Goal: Information Seeking & Learning: Learn about a topic

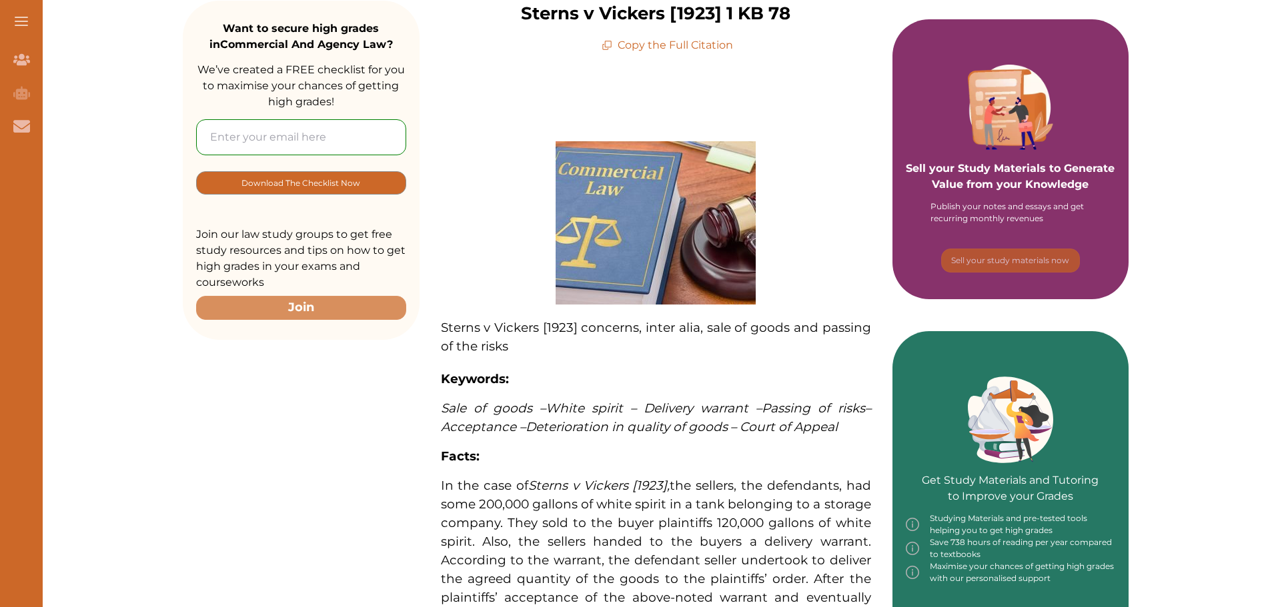
scroll to position [184, 0]
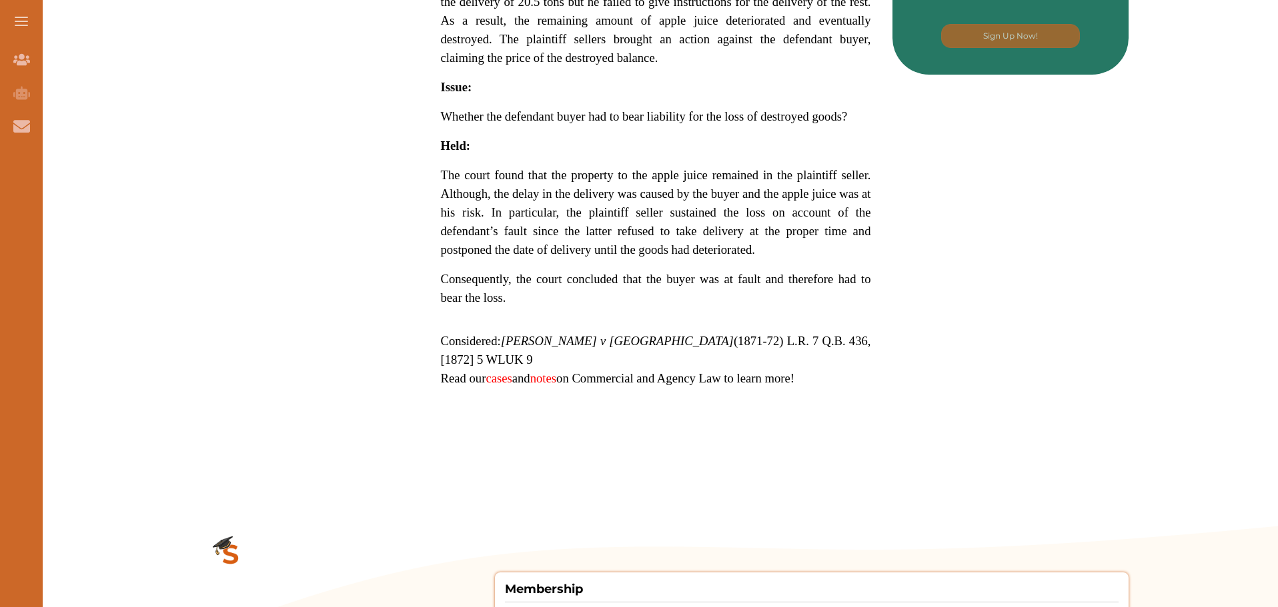
scroll to position [804, 0]
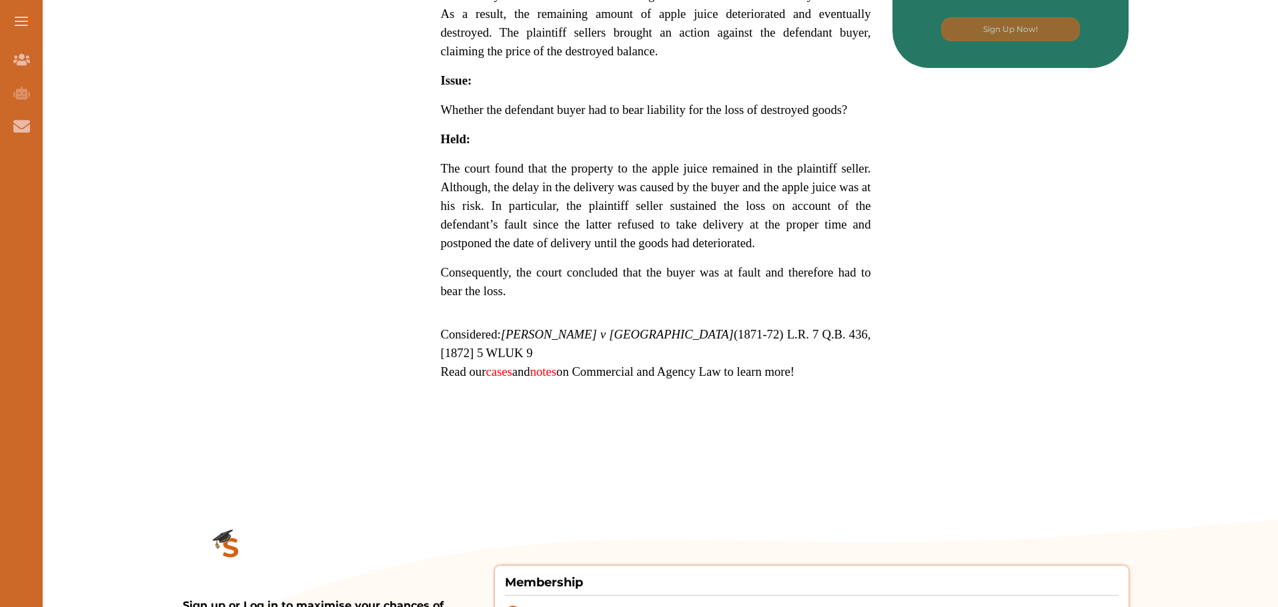
click at [509, 327] on em "Martineau v Kitching" at bounding box center [617, 334] width 233 height 14
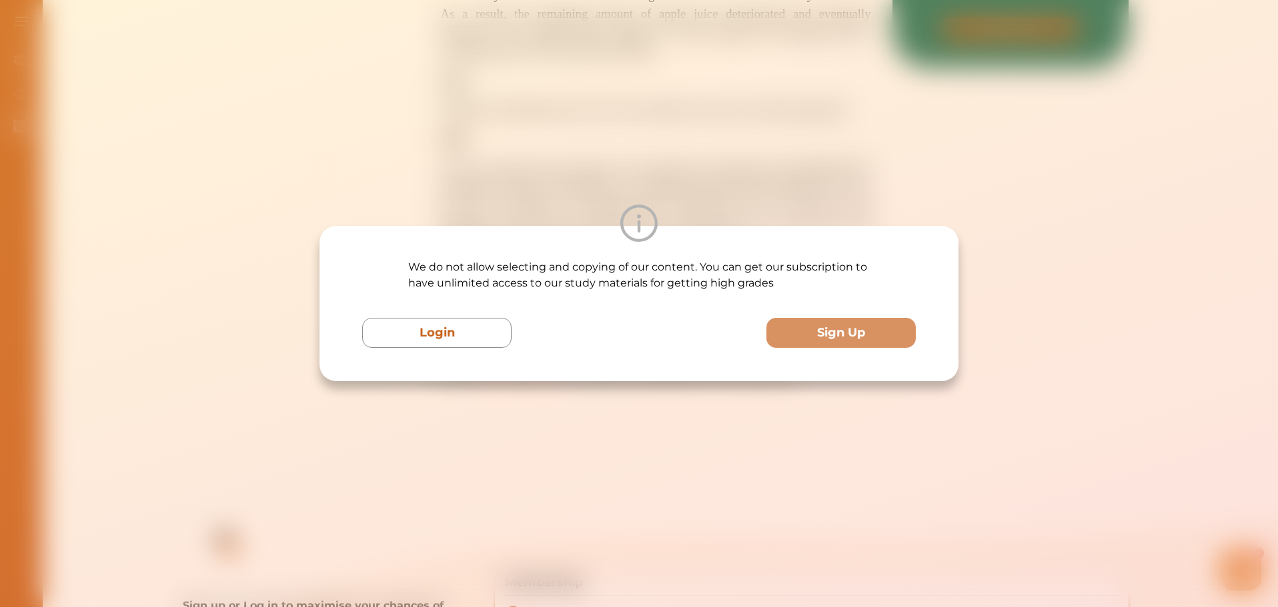
scroll to position [0, 0]
click at [752, 203] on div "We do not allow selecting and copying of our content. You can get our subscript…" at bounding box center [639, 303] width 1278 height 607
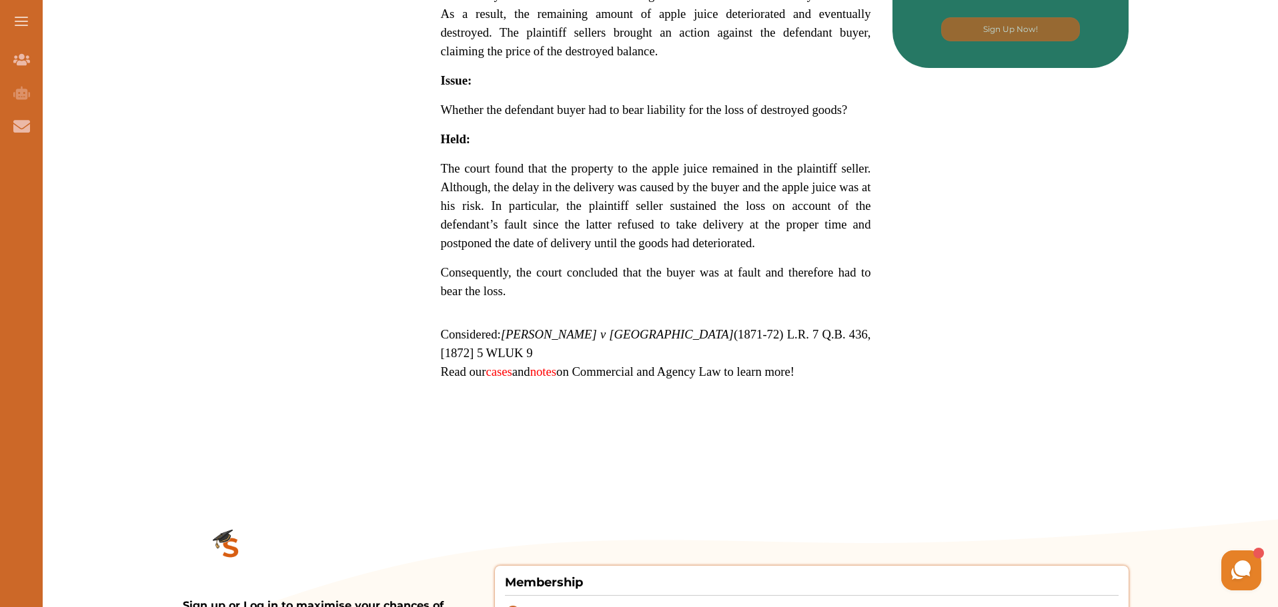
drag, startPoint x: 663, startPoint y: 304, endPoint x: 592, endPoint y: 303, distance: 70.7
click at [592, 327] on span "Considered: Martineau v Kitching (1871-72) L.R. 7 Q.B. 436, [1872] 5 WLUK 9" at bounding box center [656, 343] width 430 height 33
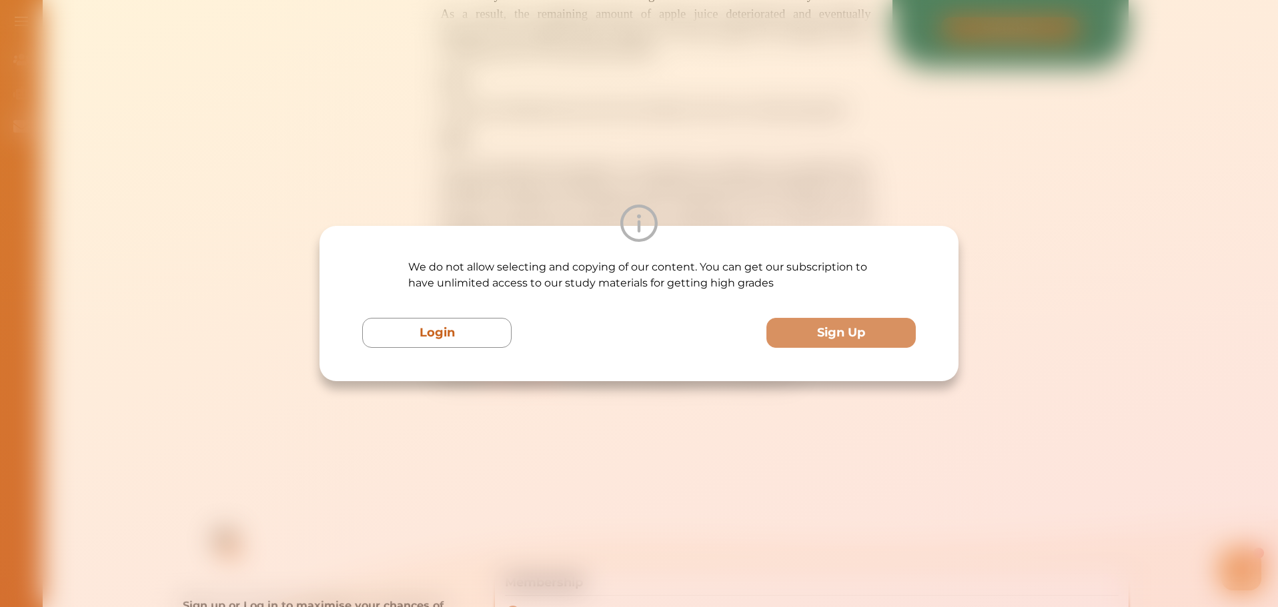
click at [875, 151] on div "We do not allow selecting and copying of our content. You can get our subscript…" at bounding box center [639, 303] width 1278 height 607
